Goal: Download file/media

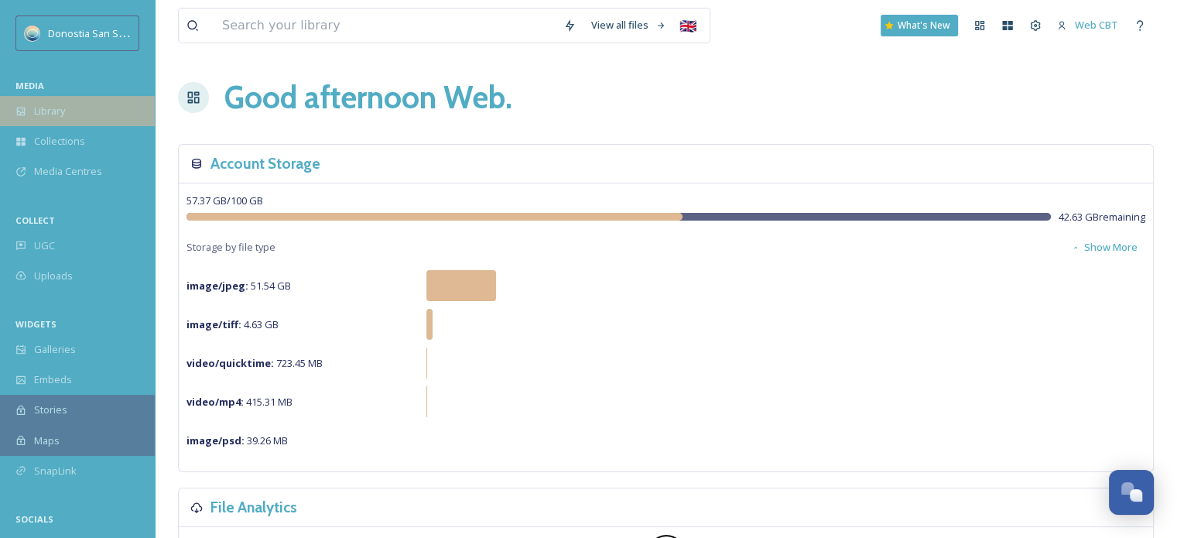
click at [87, 115] on div "Library" at bounding box center [77, 111] width 155 height 30
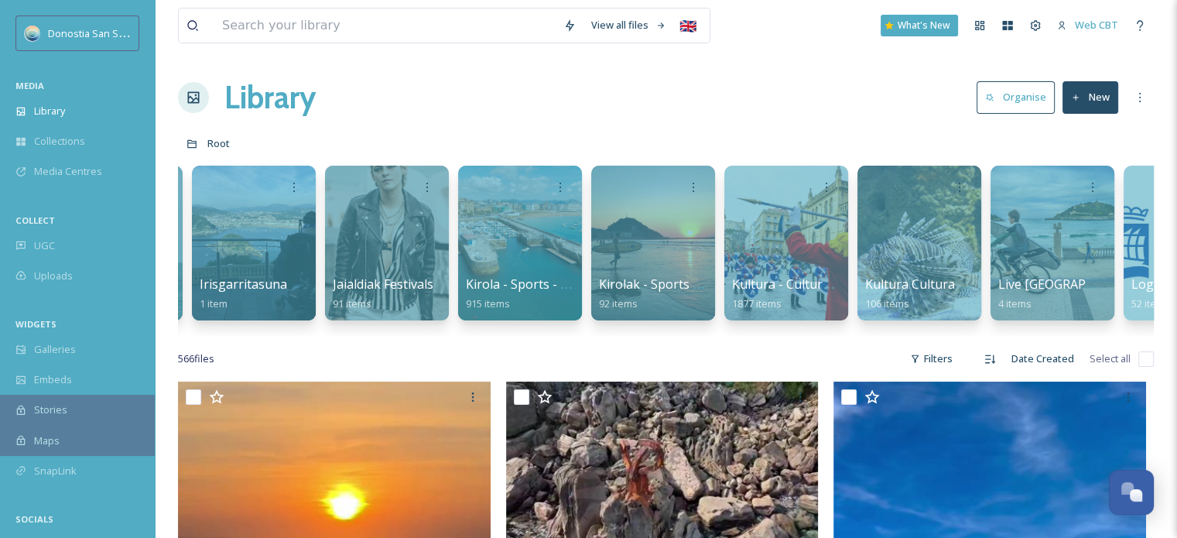
scroll to position [0, 3322]
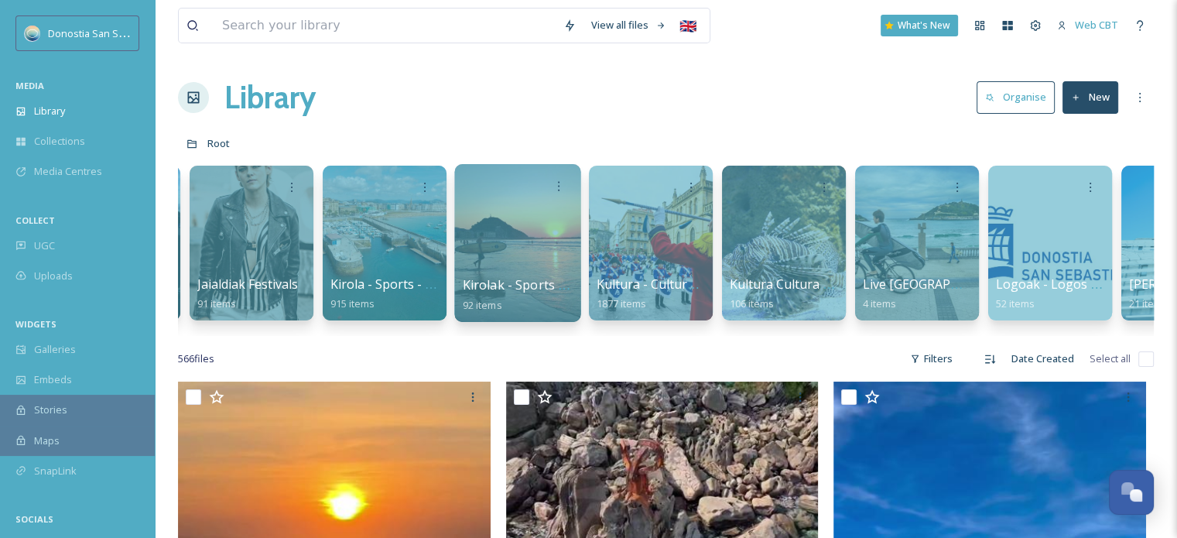
click at [529, 252] on div at bounding box center [517, 243] width 126 height 158
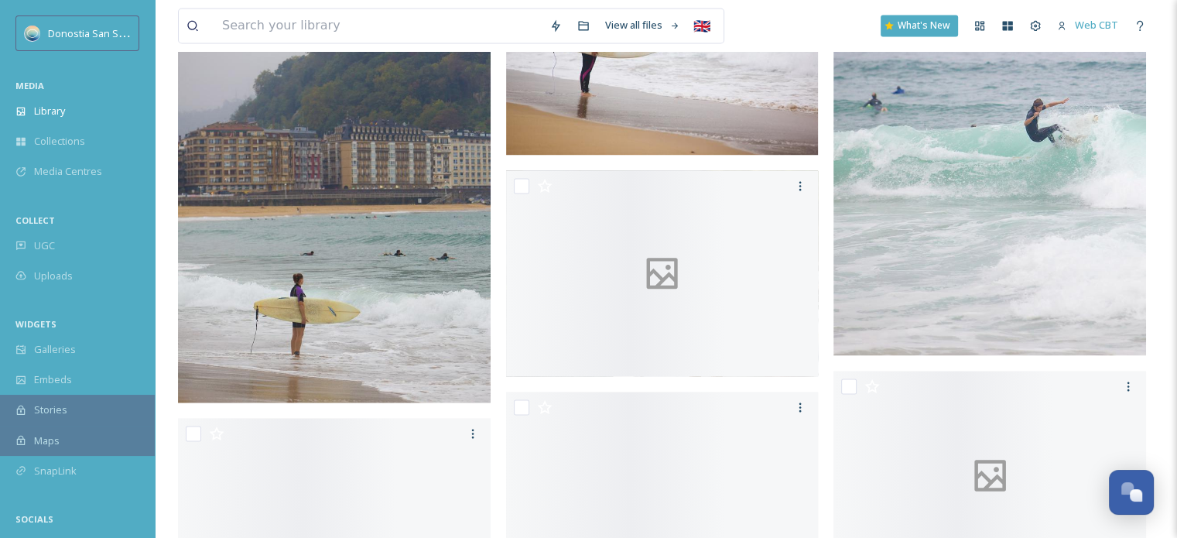
scroll to position [2710, 0]
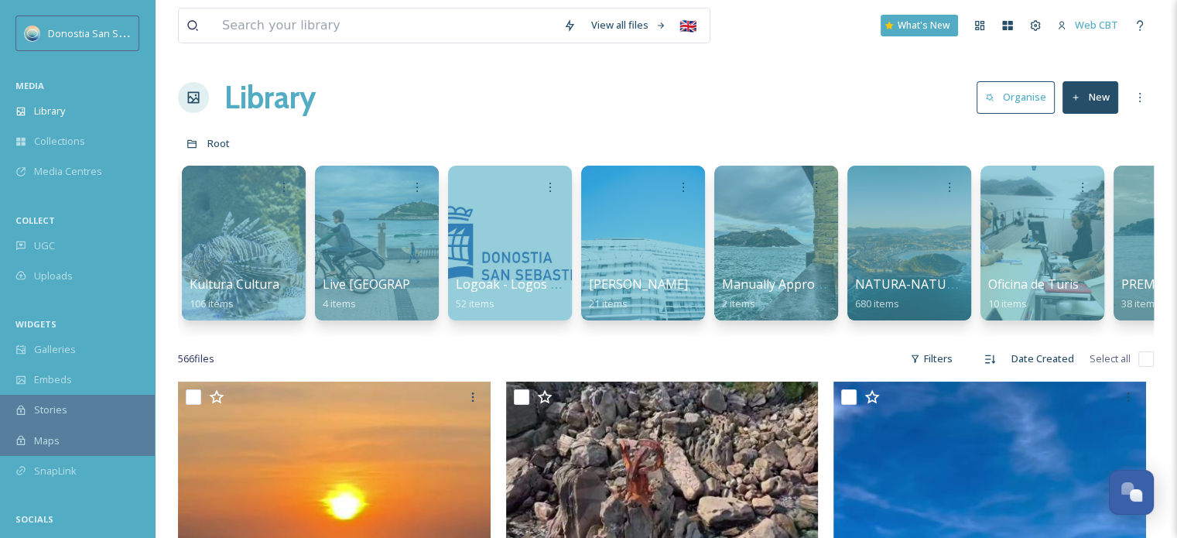
scroll to position [0, 3494]
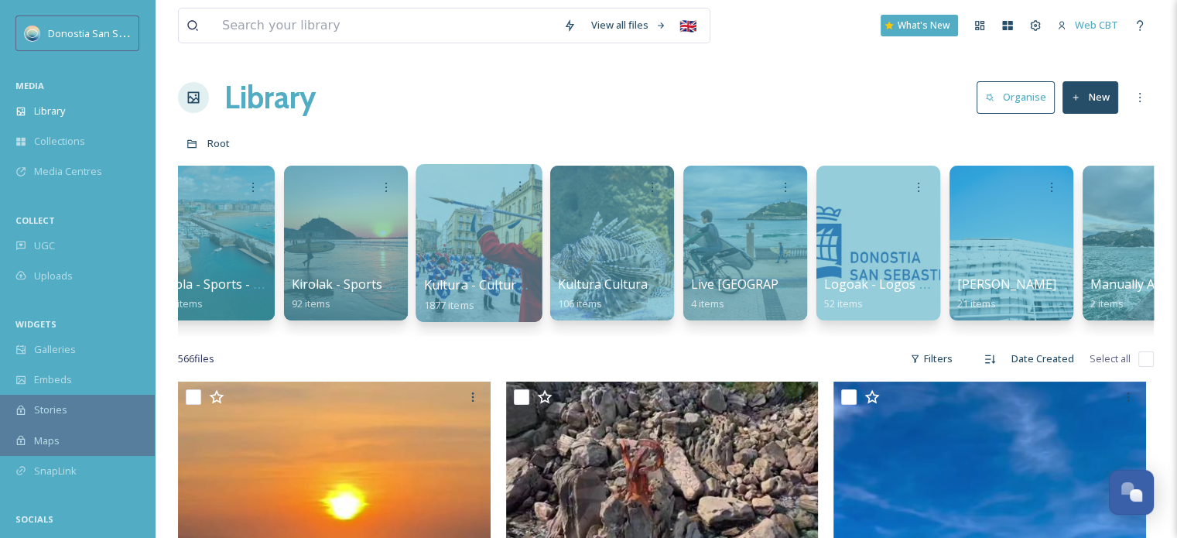
click at [524, 290] on span "Kultura - Culture - Cultura" at bounding box center [501, 284] width 155 height 17
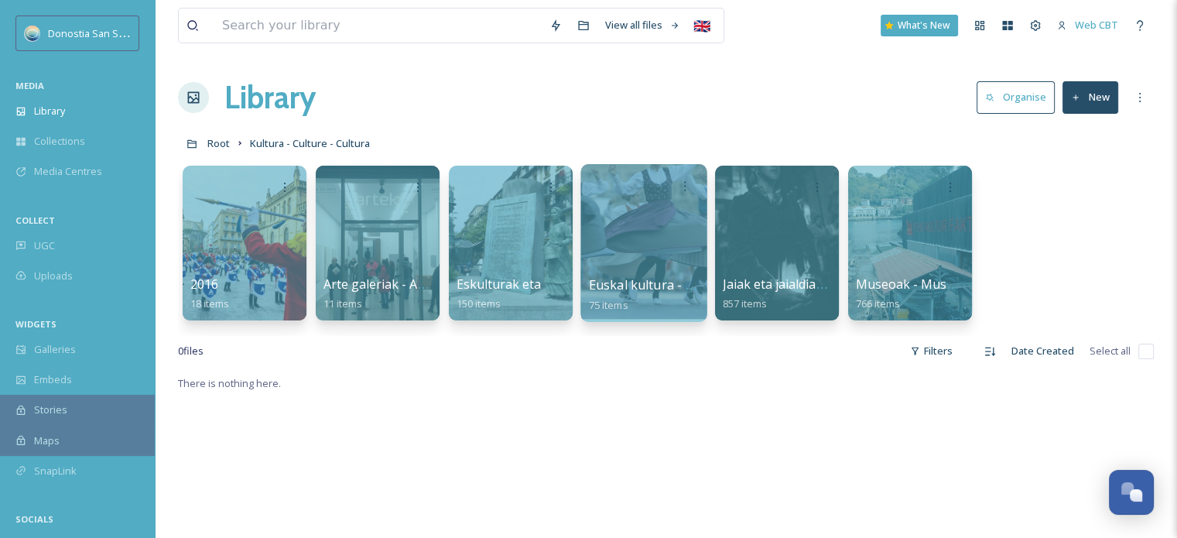
click at [674, 272] on div at bounding box center [644, 243] width 126 height 158
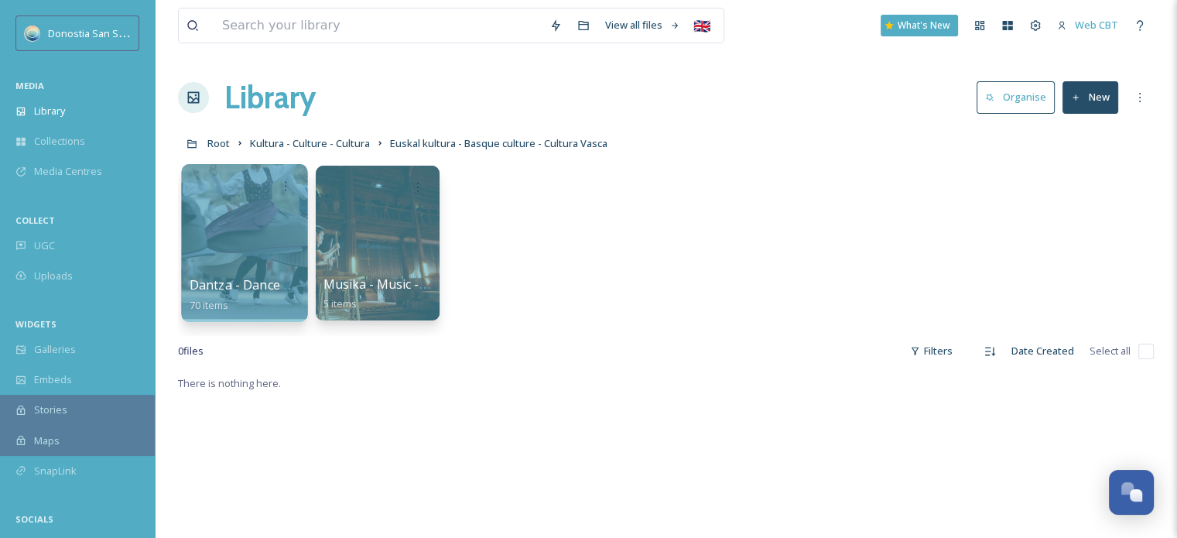
click at [219, 228] on div at bounding box center [244, 243] width 126 height 158
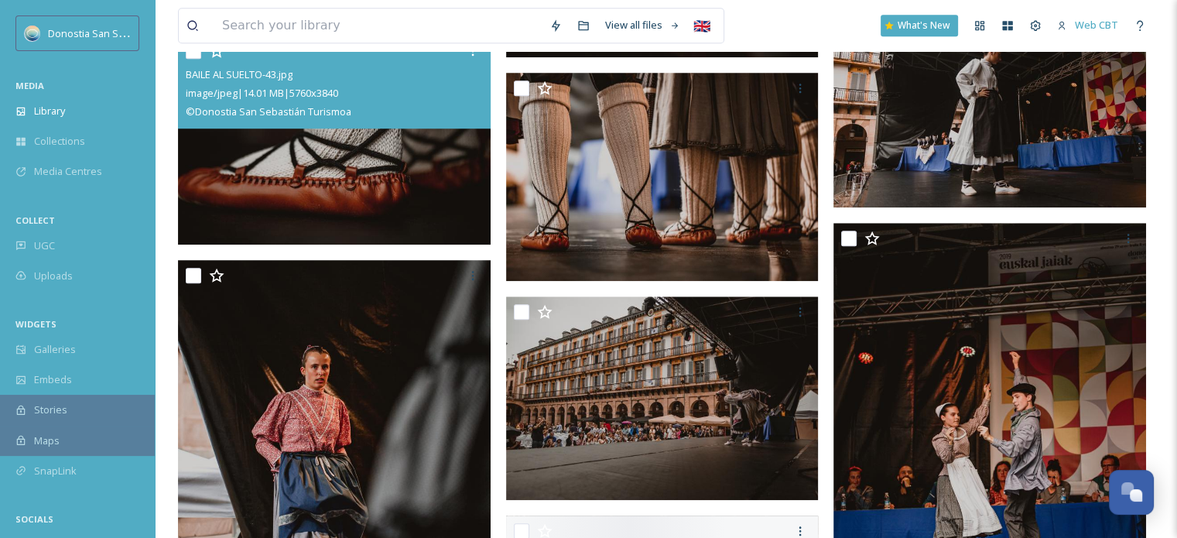
scroll to position [1393, 0]
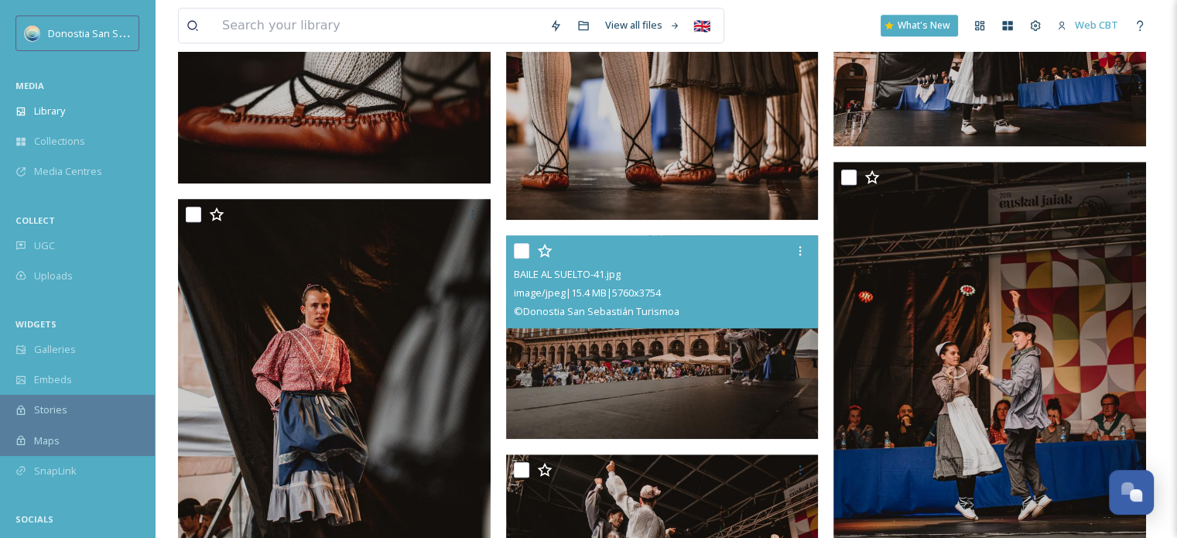
click at [702, 379] on img at bounding box center [662, 337] width 313 height 204
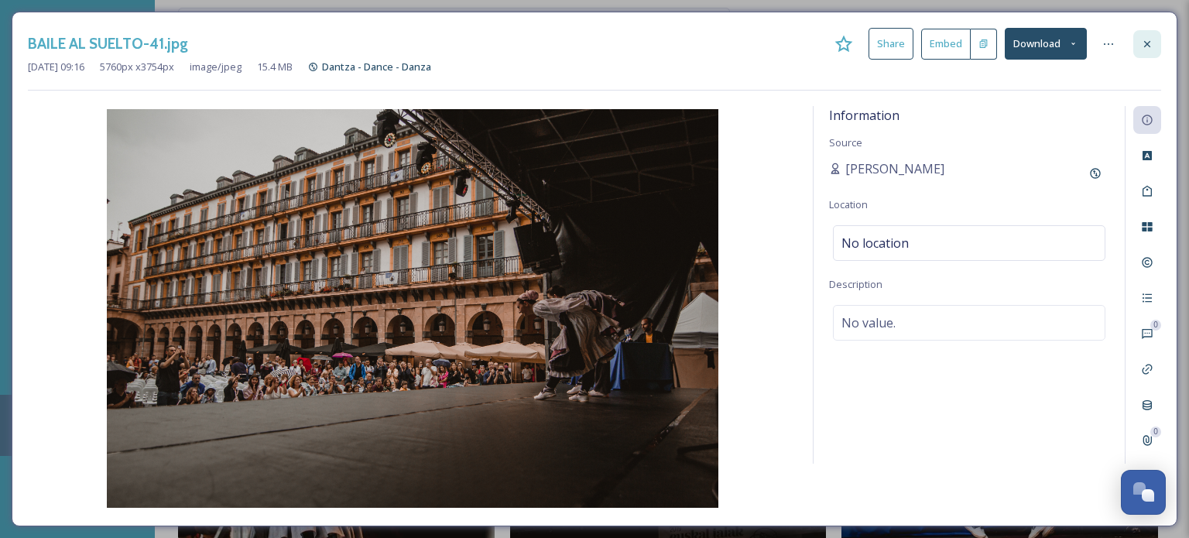
click at [1151, 36] on div at bounding box center [1147, 44] width 28 height 28
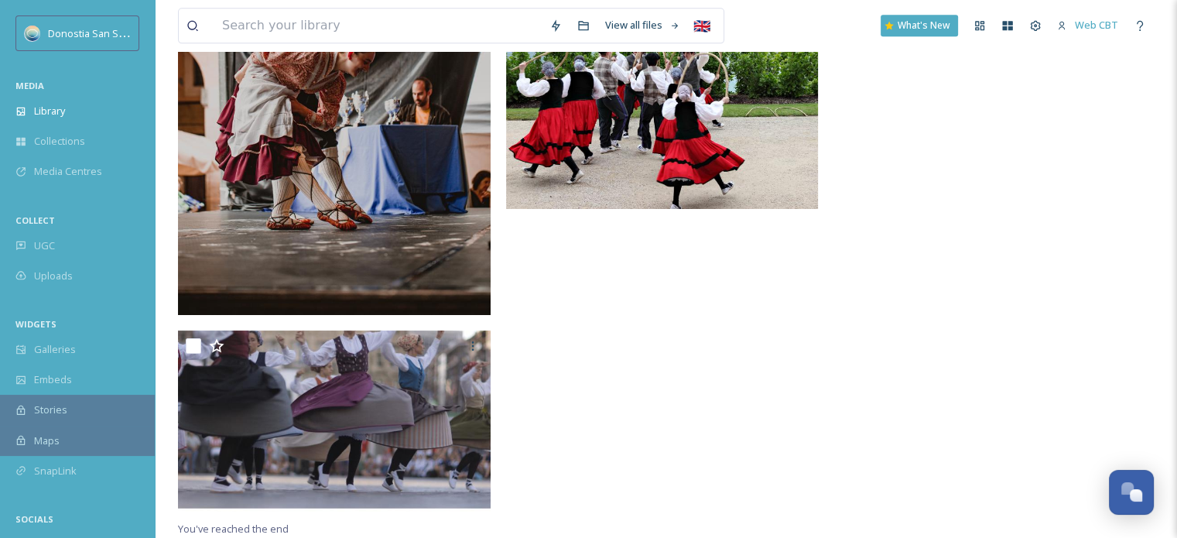
scroll to position [7964, 0]
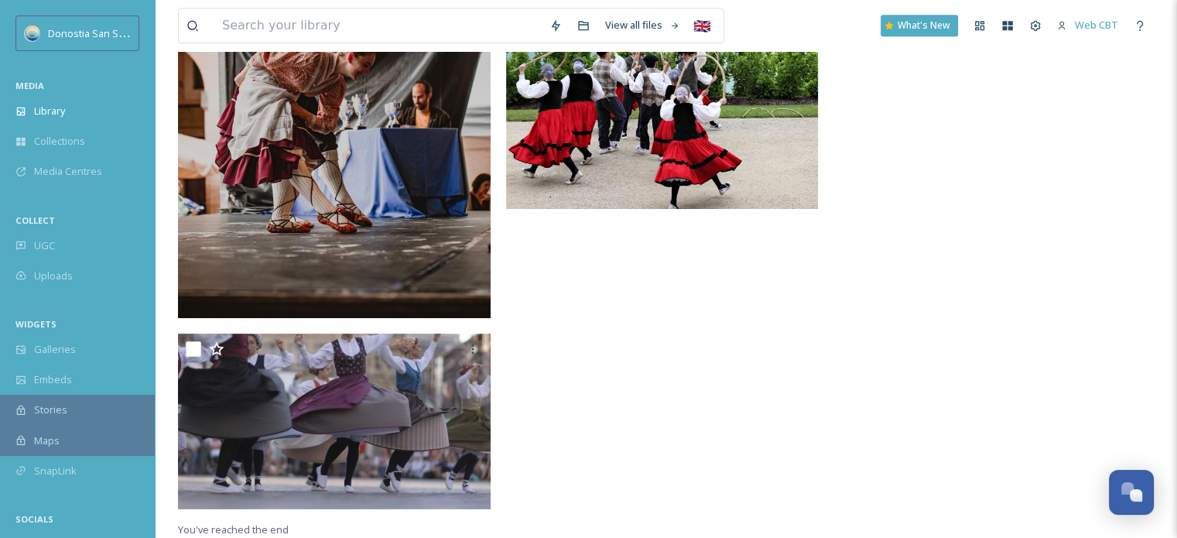
click at [733, 146] on img at bounding box center [662, 84] width 313 height 250
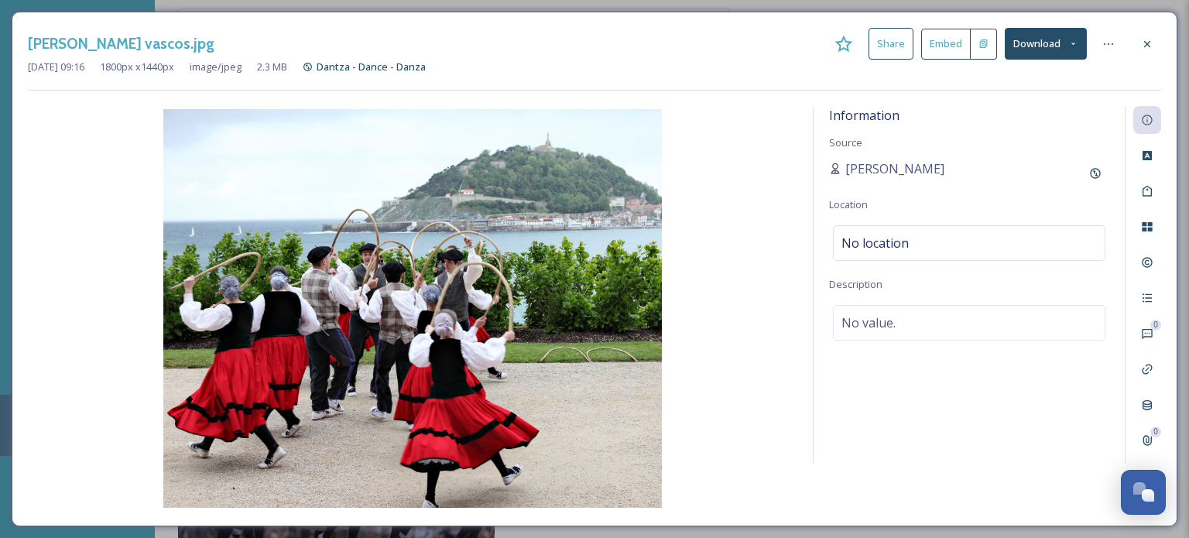
click at [1083, 39] on button "Download" at bounding box center [1046, 44] width 82 height 32
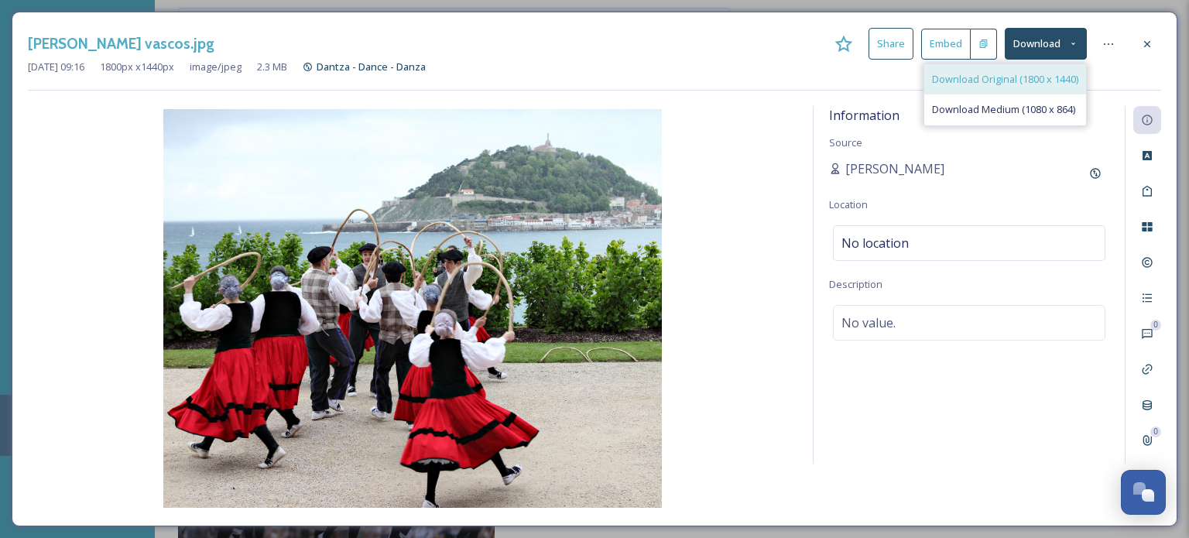
click at [1067, 77] on span "Download Original (1800 x 1440)" at bounding box center [1005, 79] width 146 height 15
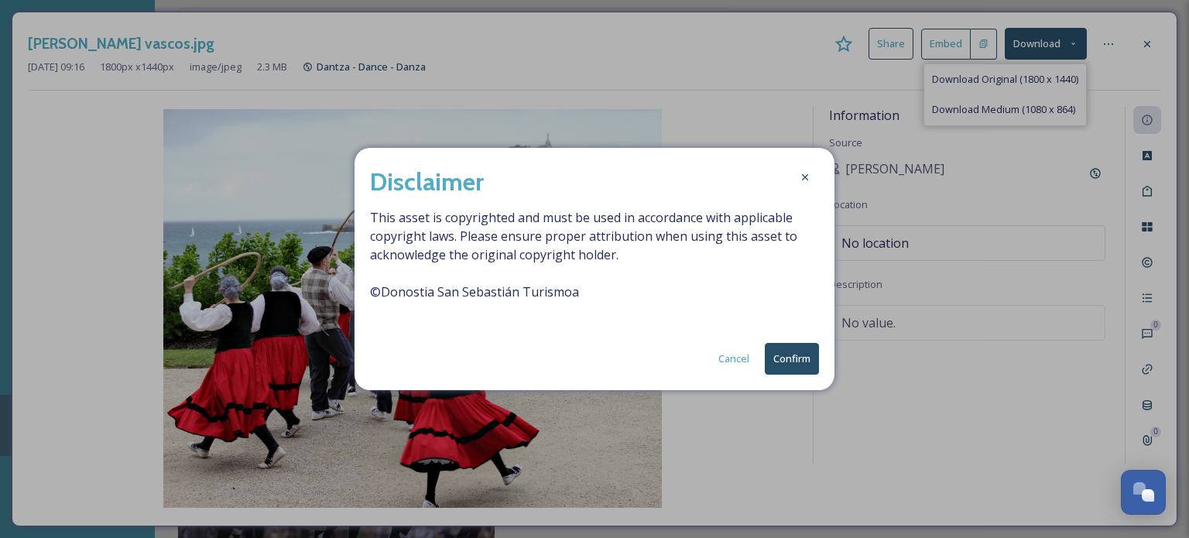
click at [789, 358] on button "Confirm" at bounding box center [792, 359] width 54 height 32
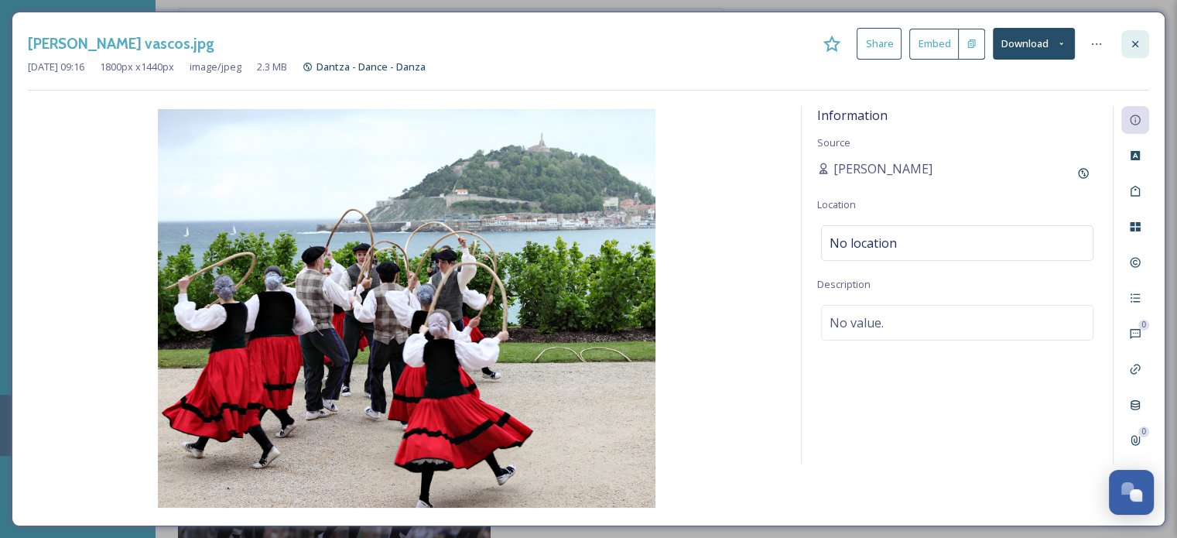
click at [1144, 46] on div at bounding box center [1136, 44] width 28 height 28
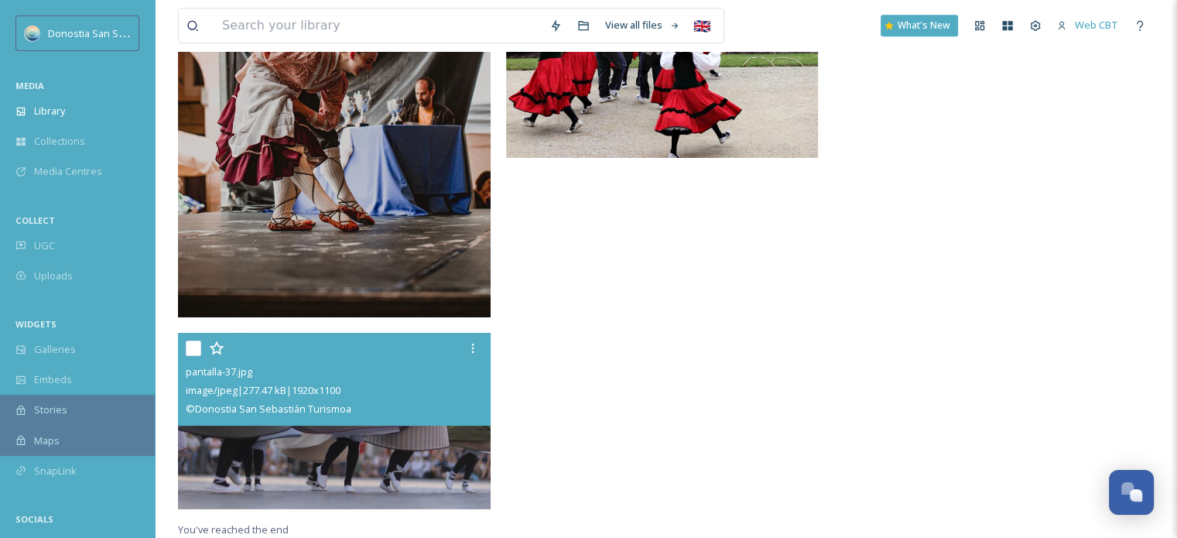
click at [399, 461] on img at bounding box center [334, 422] width 313 height 179
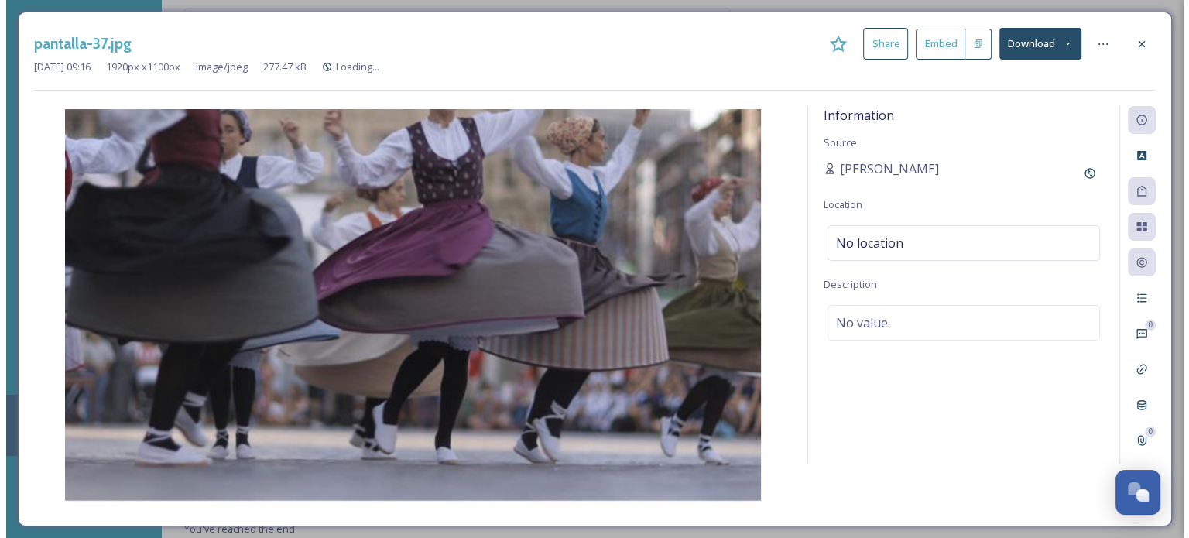
scroll to position [7836, 0]
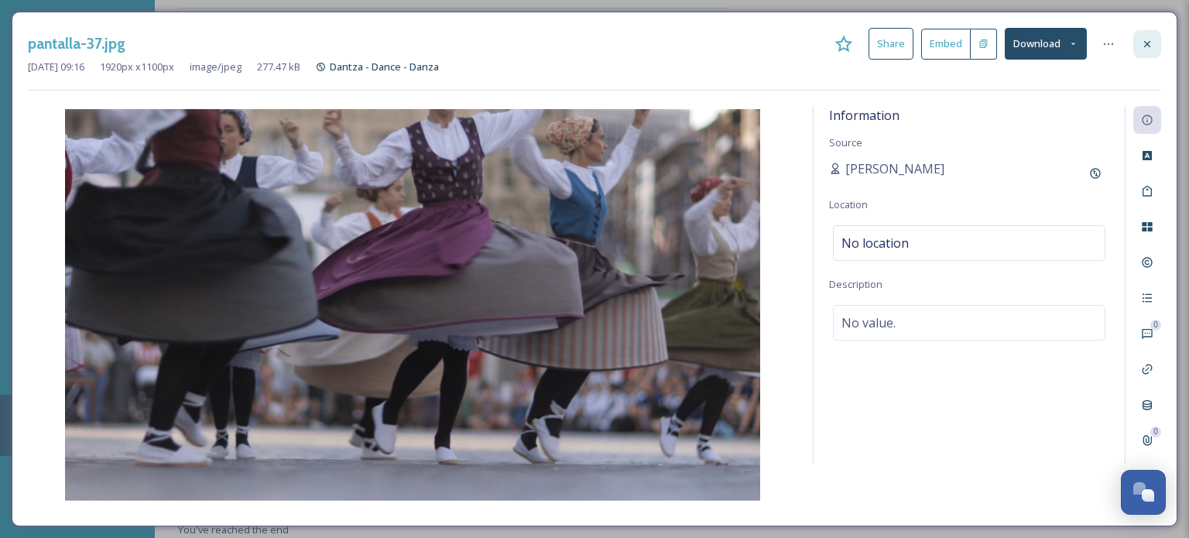
click at [1148, 33] on div at bounding box center [1147, 44] width 28 height 28
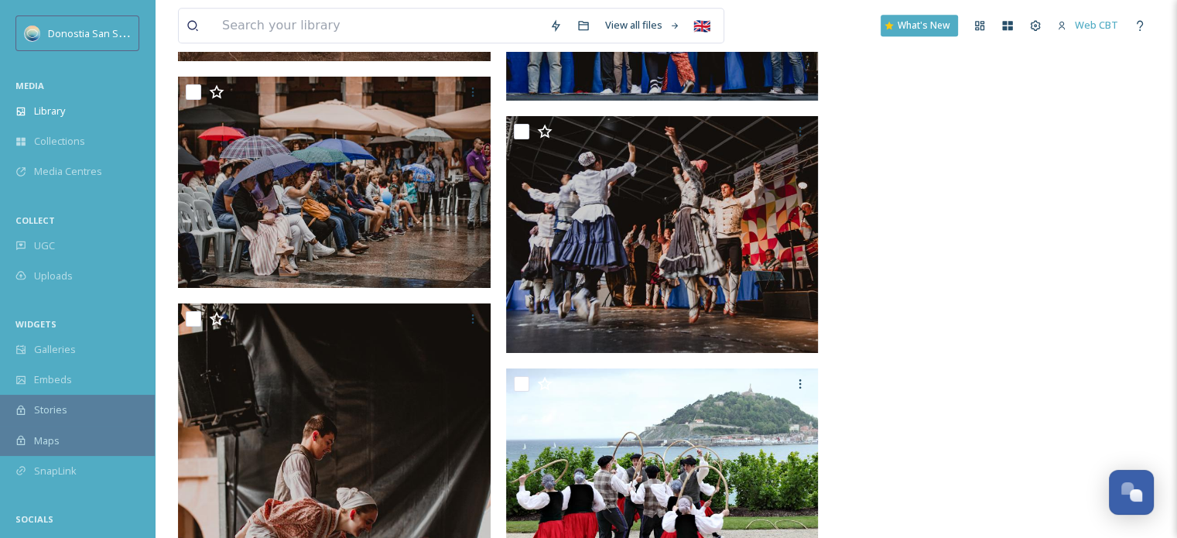
scroll to position [7489, 0]
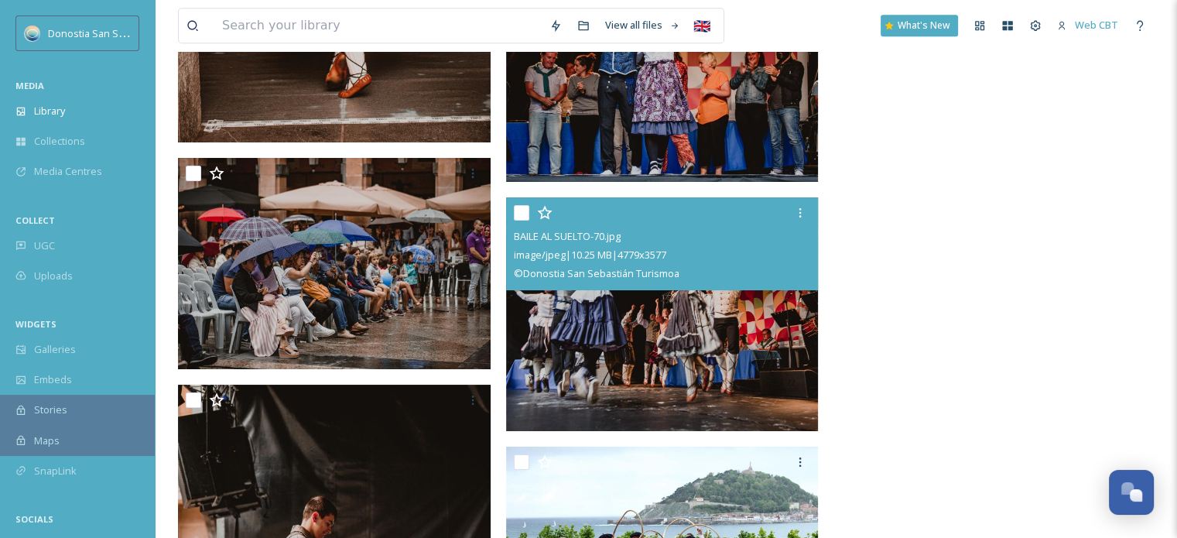
click at [689, 380] on img at bounding box center [662, 314] width 313 height 234
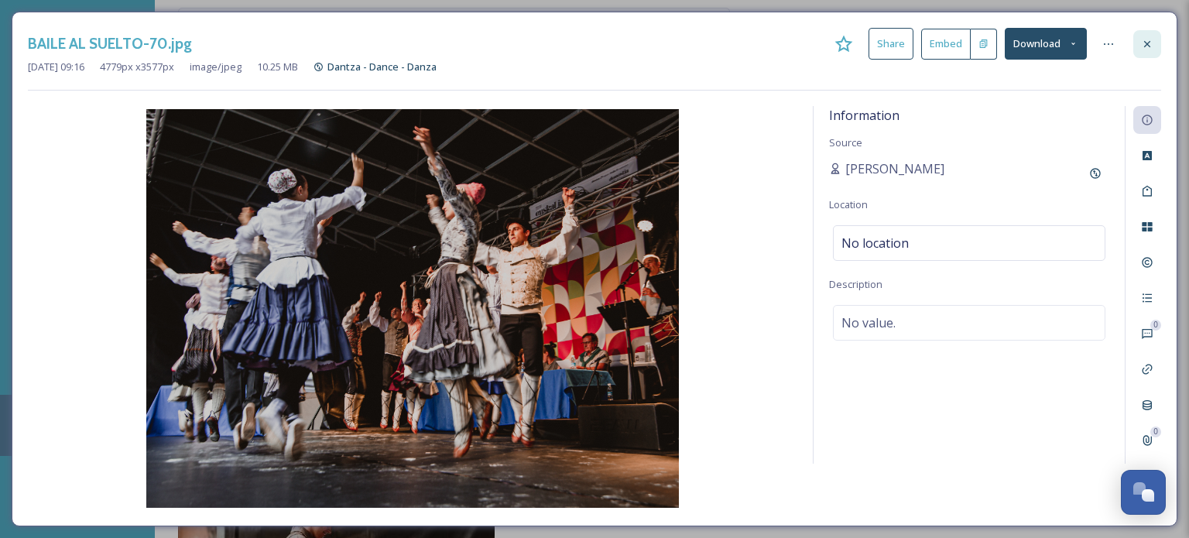
click at [1137, 37] on div at bounding box center [1147, 44] width 28 height 28
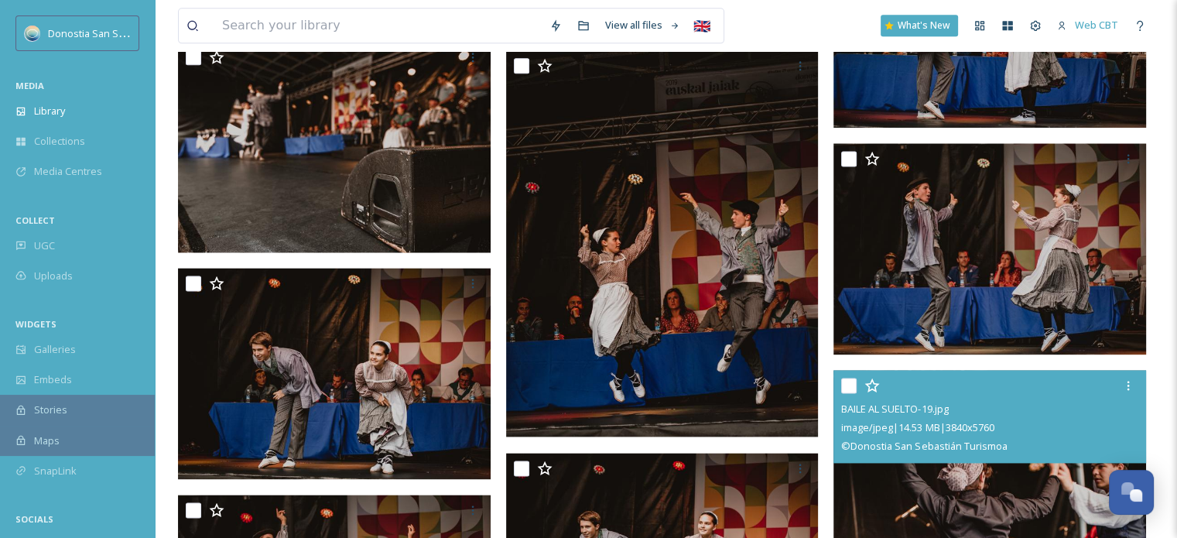
scroll to position [1915, 0]
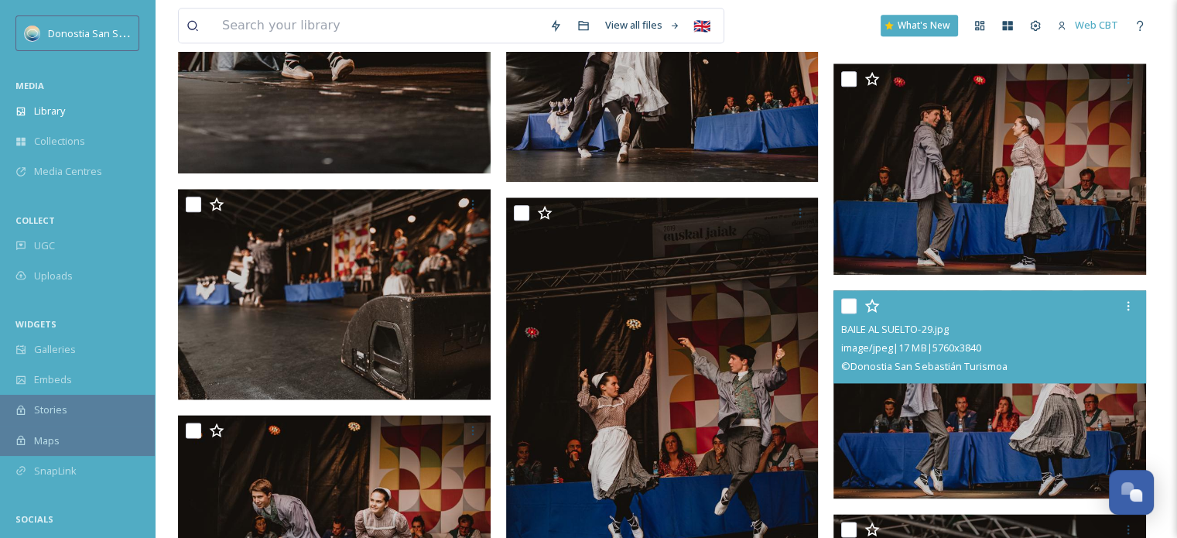
click at [1013, 428] on img at bounding box center [990, 394] width 313 height 209
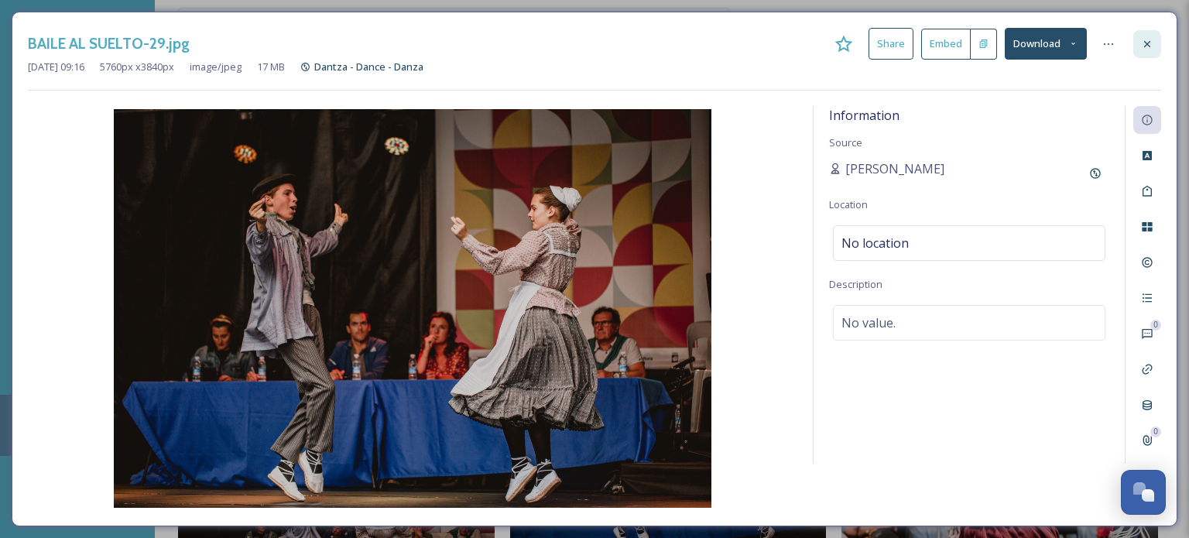
click at [1156, 43] on div at bounding box center [1147, 44] width 28 height 28
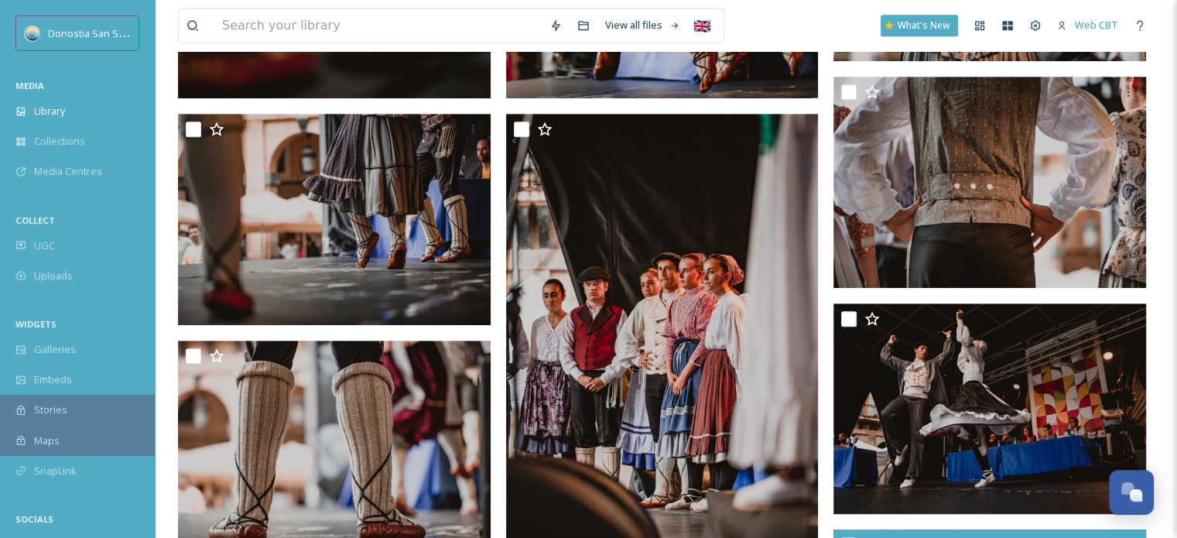
scroll to position [754, 0]
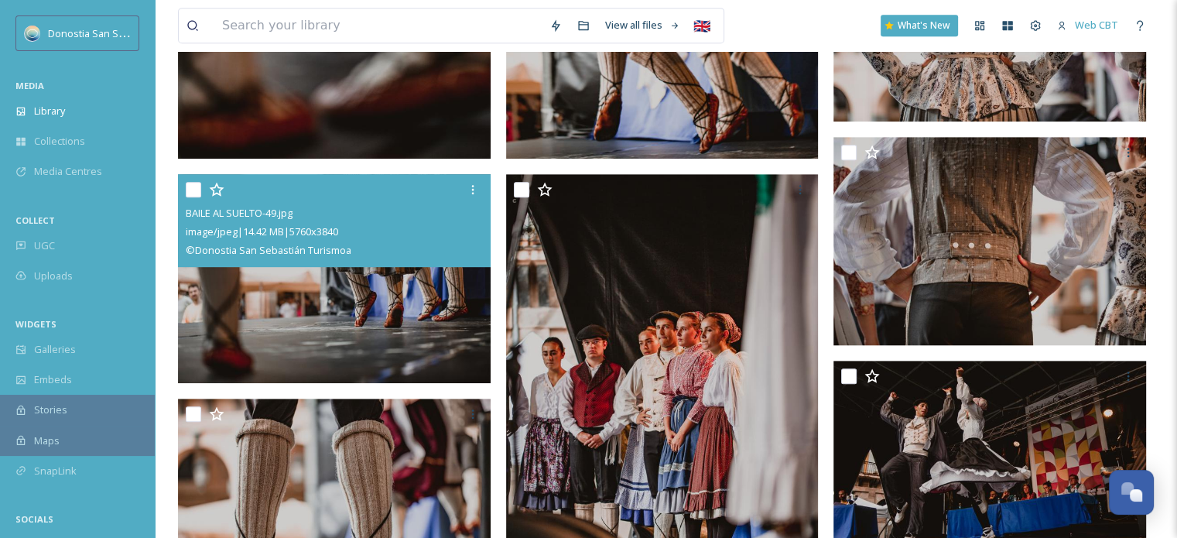
click at [372, 324] on img at bounding box center [334, 278] width 313 height 209
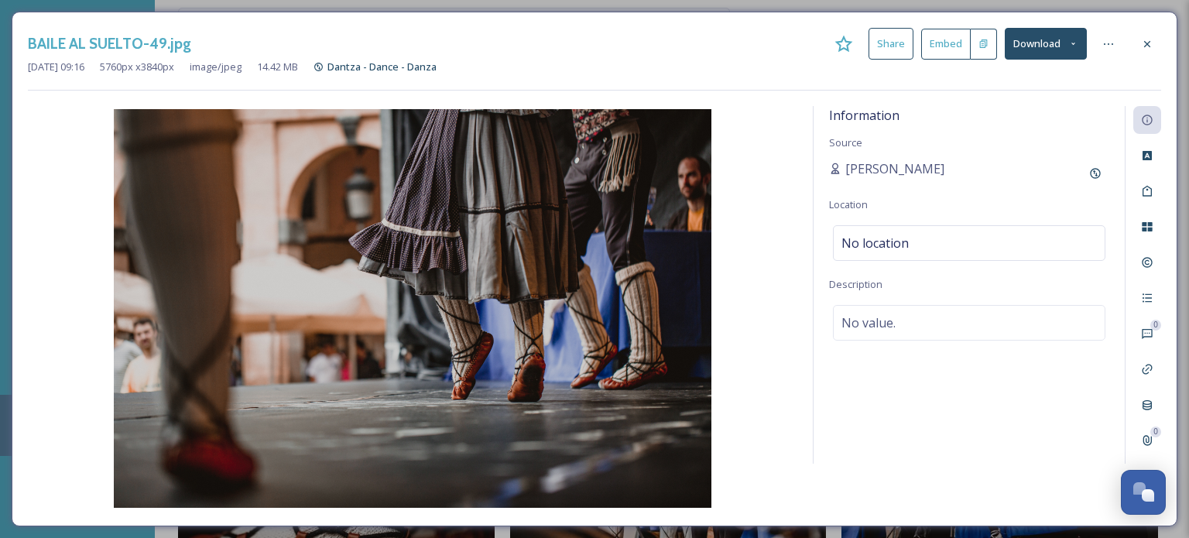
click at [1081, 38] on button "Download" at bounding box center [1046, 44] width 82 height 32
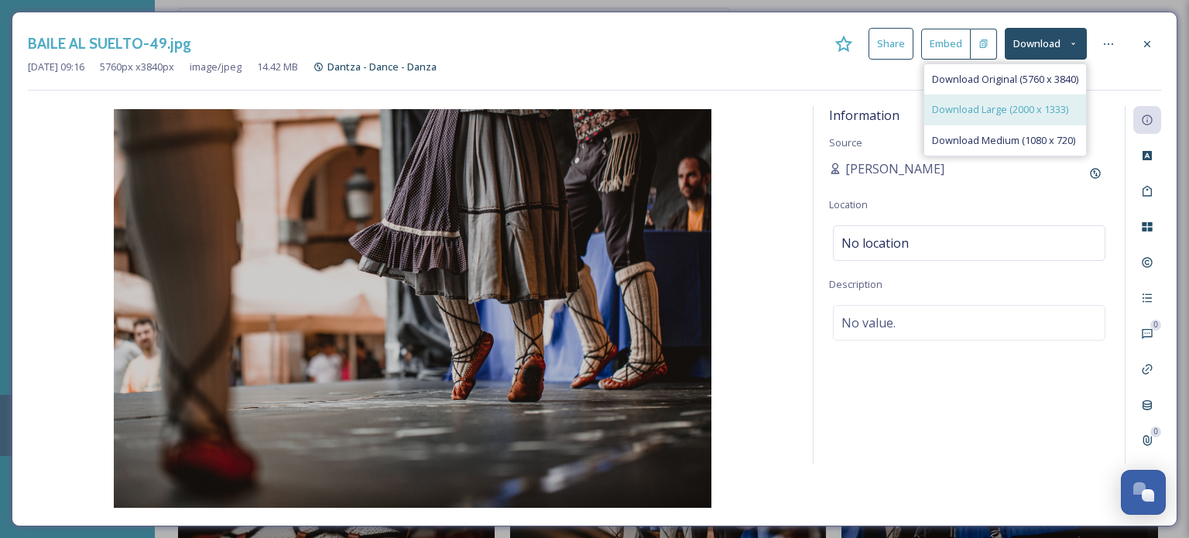
click at [1058, 114] on span "Download Large (2000 x 1333)" at bounding box center [1000, 109] width 136 height 15
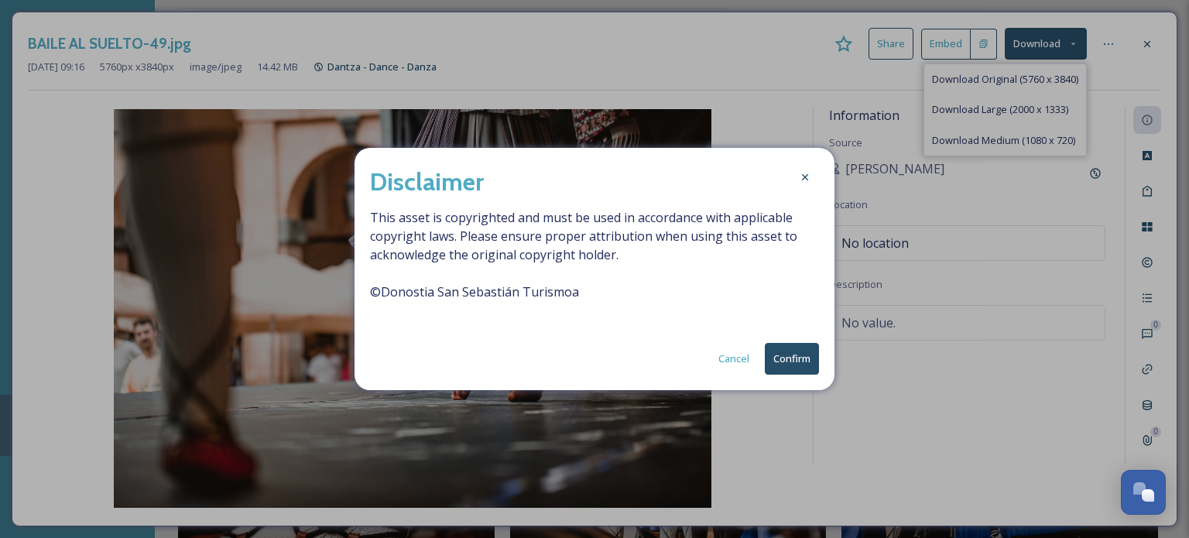
click at [800, 354] on button "Confirm" at bounding box center [792, 359] width 54 height 32
